Goal: Task Accomplishment & Management: Manage account settings

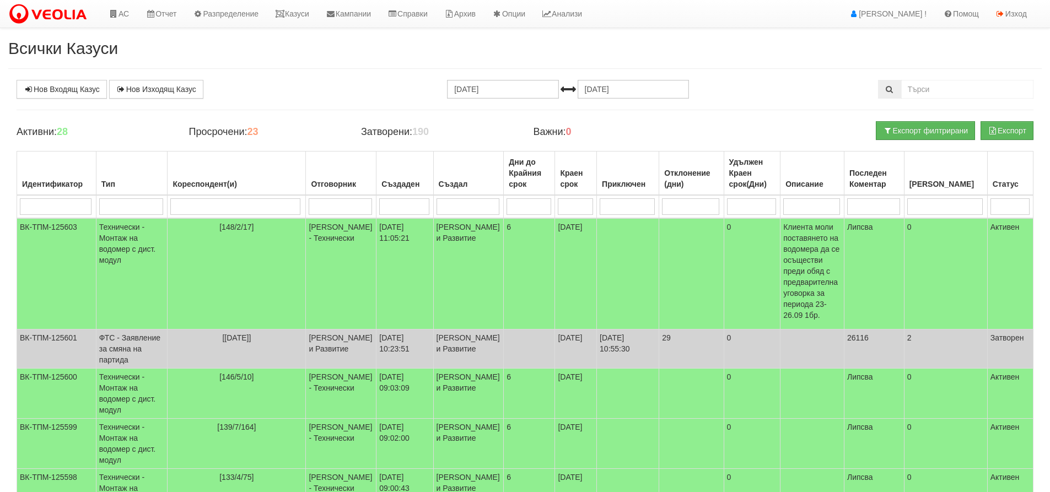
click at [203, 207] on input "search" at bounding box center [235, 207] width 130 height 17
type input "16"
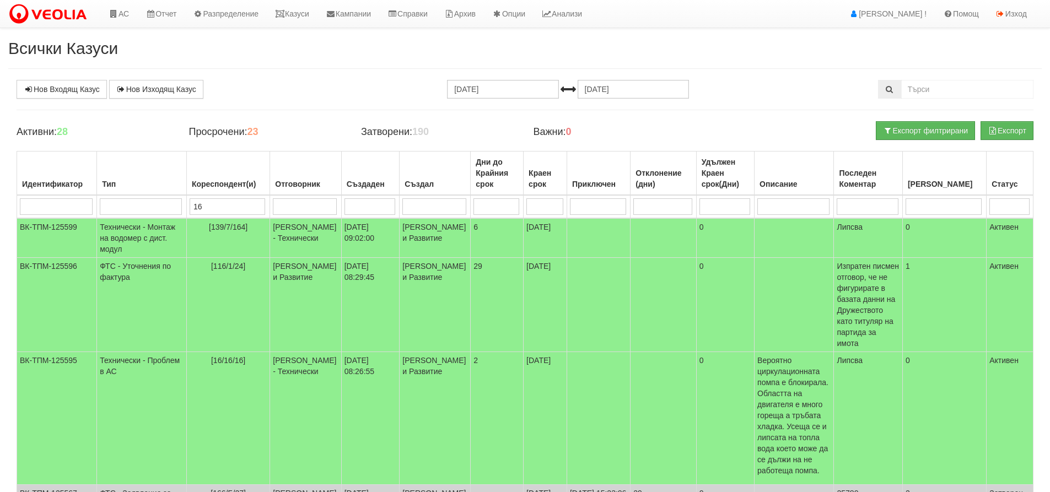
type input "16/"
type input "16/7"
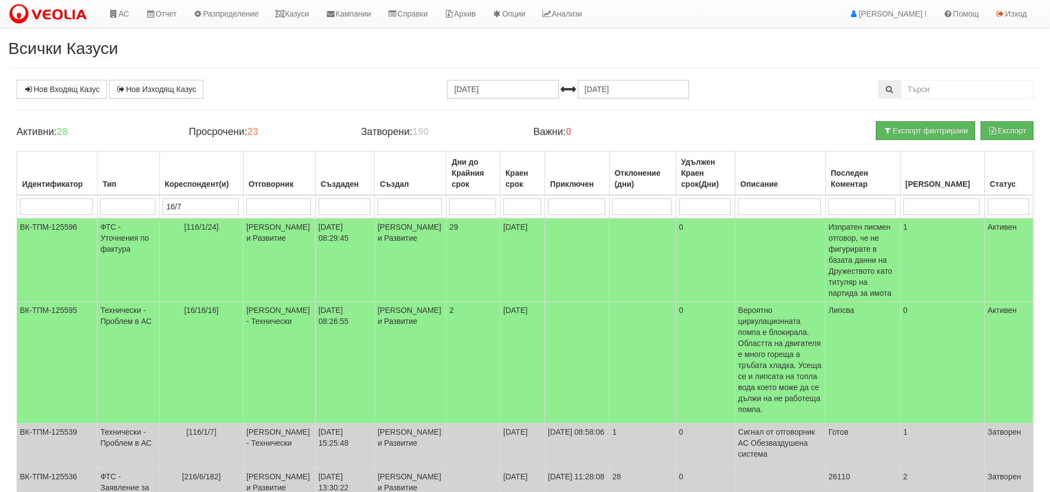
type input "16/7"
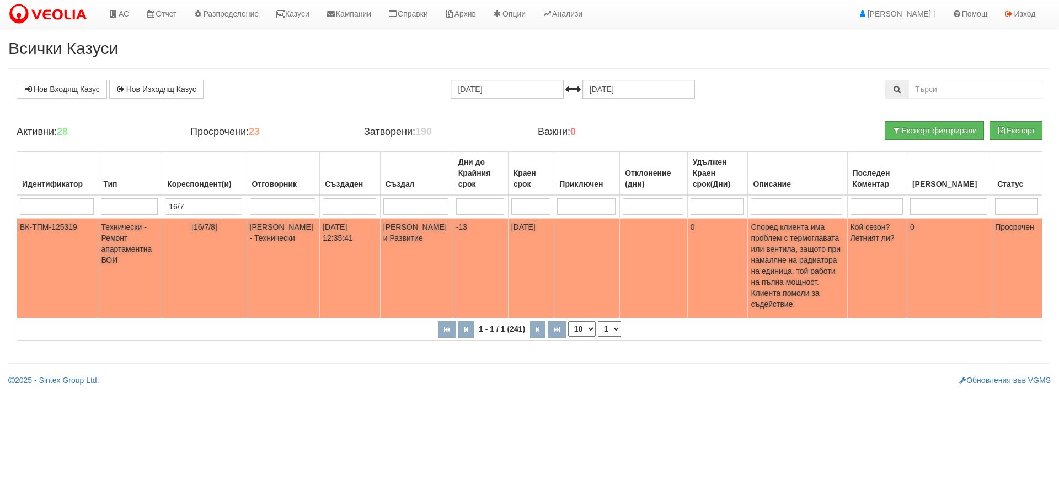
type input "16/7"
click at [820, 282] on p "Според клиента има проблем с термоглавата или вентила, защото при намаляне на р…" at bounding box center [796, 266] width 93 height 88
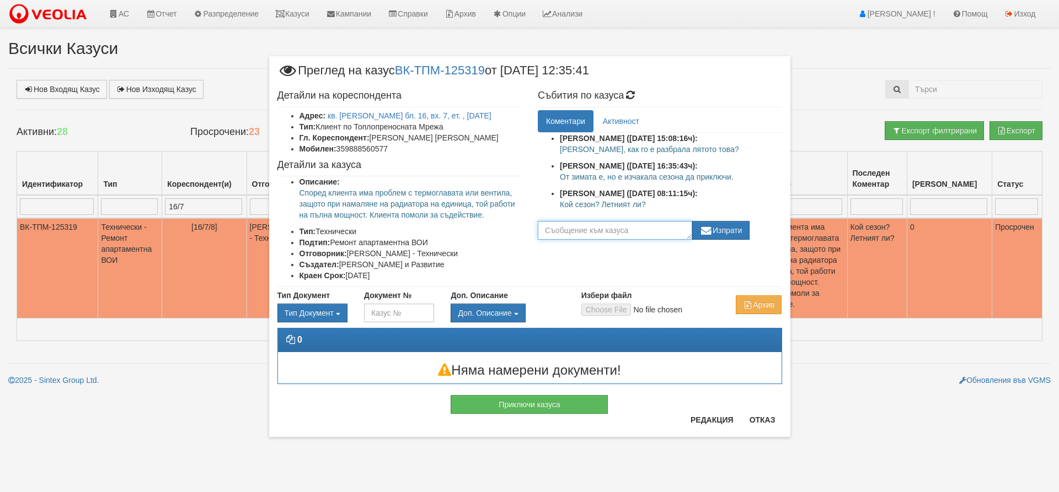
click at [616, 229] on textarea at bounding box center [615, 230] width 154 height 19
click at [769, 427] on button "Отказ" at bounding box center [762, 420] width 39 height 18
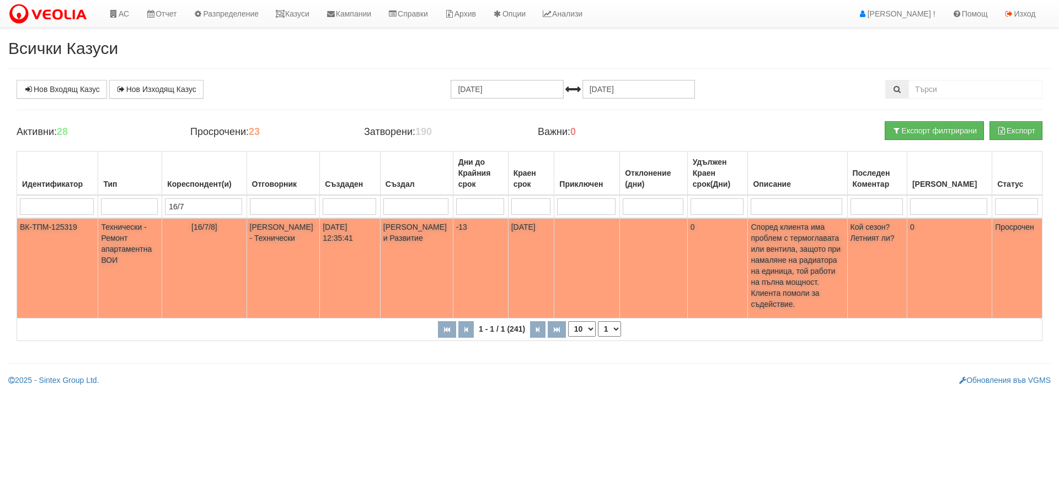
click at [811, 252] on p "Според клиента има проблем с термоглавата или вентила, защото при намаляне на р…" at bounding box center [796, 266] width 93 height 88
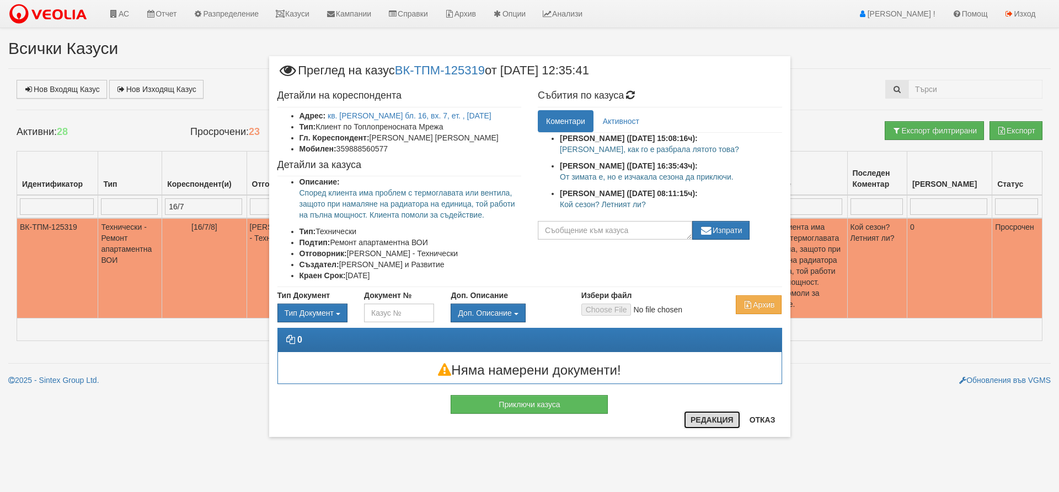
click at [730, 421] on button "Редакция" at bounding box center [712, 420] width 56 height 18
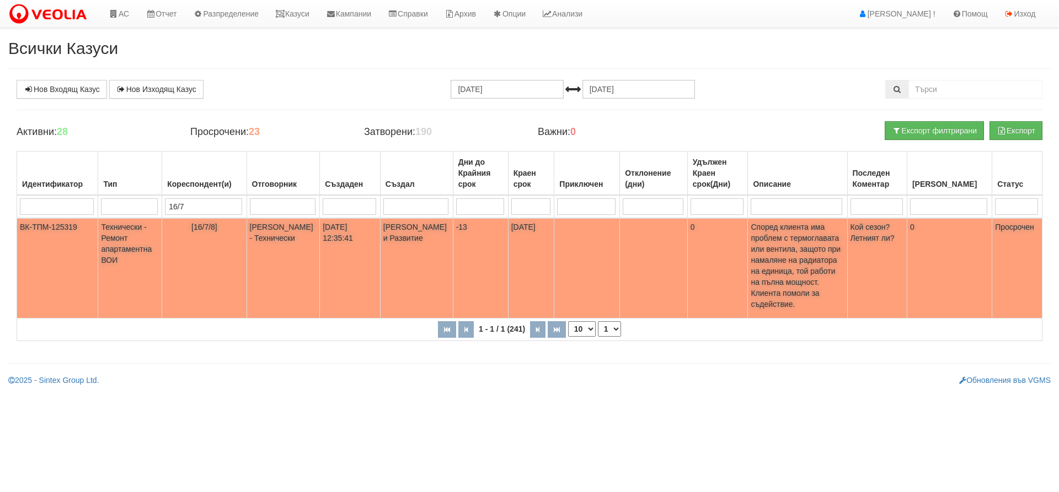
click at [539, 266] on td "[DATE]" at bounding box center [531, 268] width 46 height 100
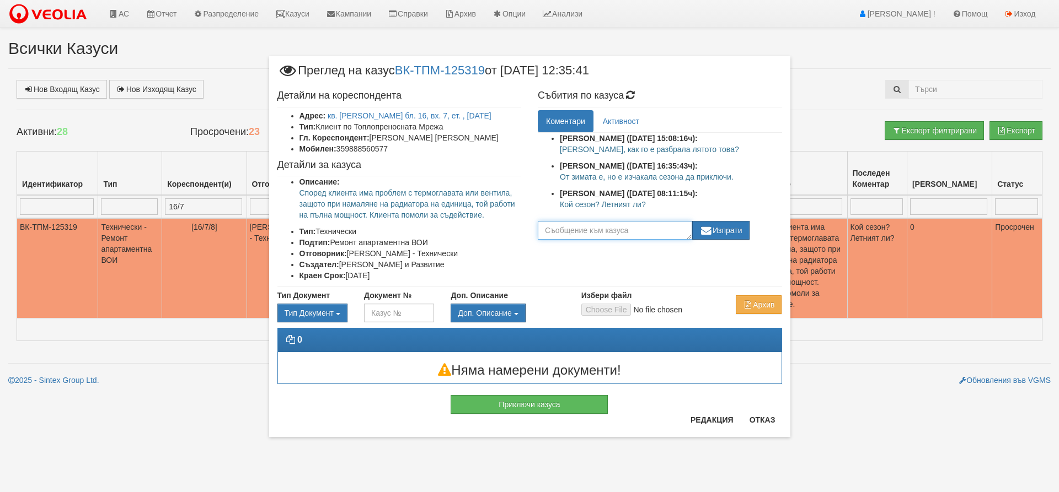
click at [613, 233] on textarea at bounding box center [615, 230] width 154 height 19
type textarea "Клиентката иска смяна на термоглавата"
click at [724, 228] on button "Изпрати" at bounding box center [720, 230] width 57 height 19
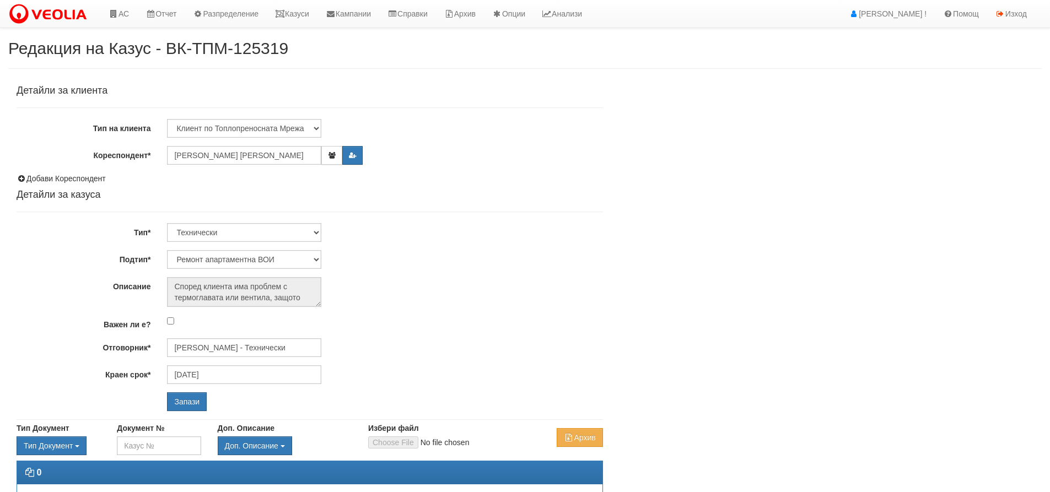
select select "Ремонт апартаментна ВОИ"
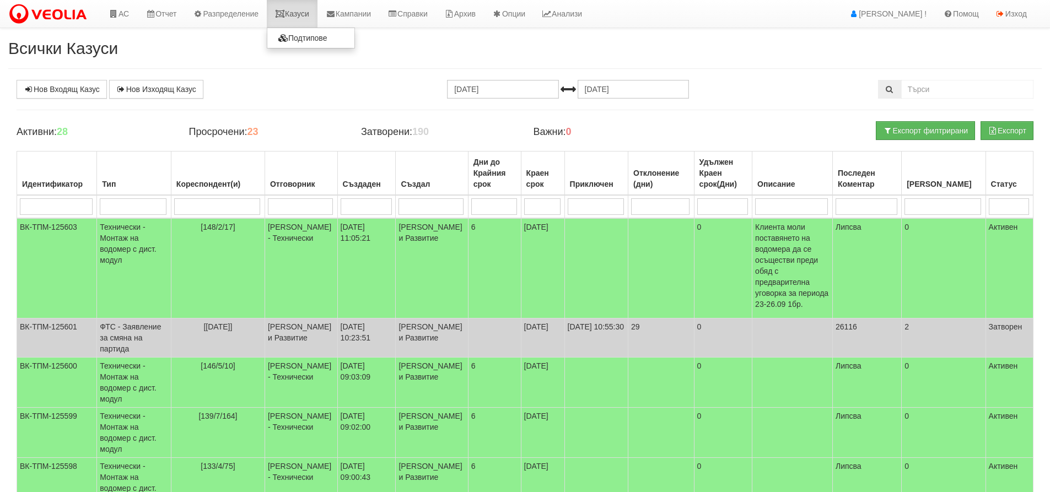
click at [307, 10] on link "Казуси" at bounding box center [292, 14] width 51 height 28
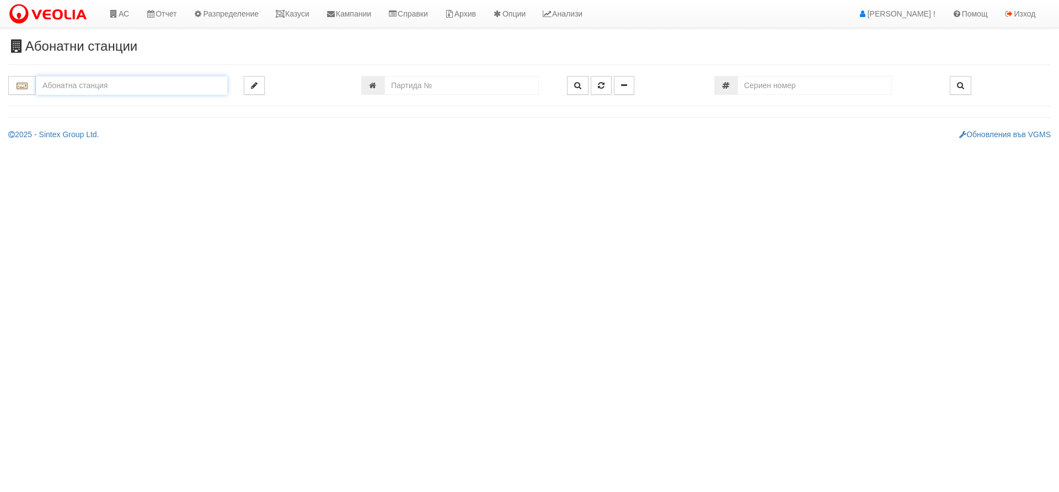
click at [172, 91] on input "text" at bounding box center [131, 85] width 191 height 19
click at [1023, 18] on link "Изход" at bounding box center [1019, 14] width 48 height 28
